Goal: Navigation & Orientation: Find specific page/section

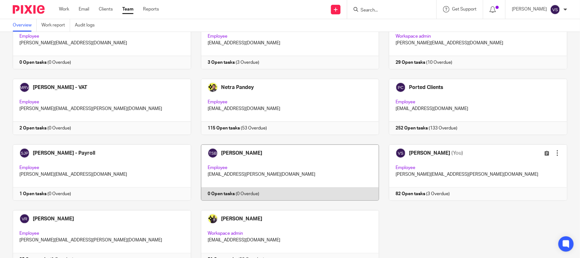
scroll to position [418, 0]
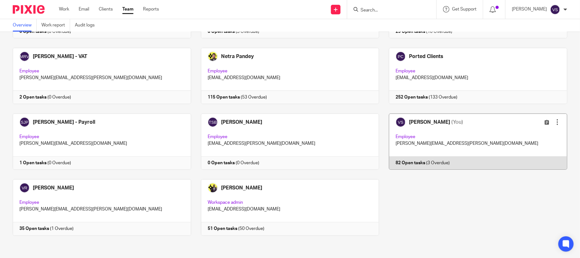
click at [423, 143] on link at bounding box center [473, 141] width 188 height 56
